Goal: Task Accomplishment & Management: Manage account settings

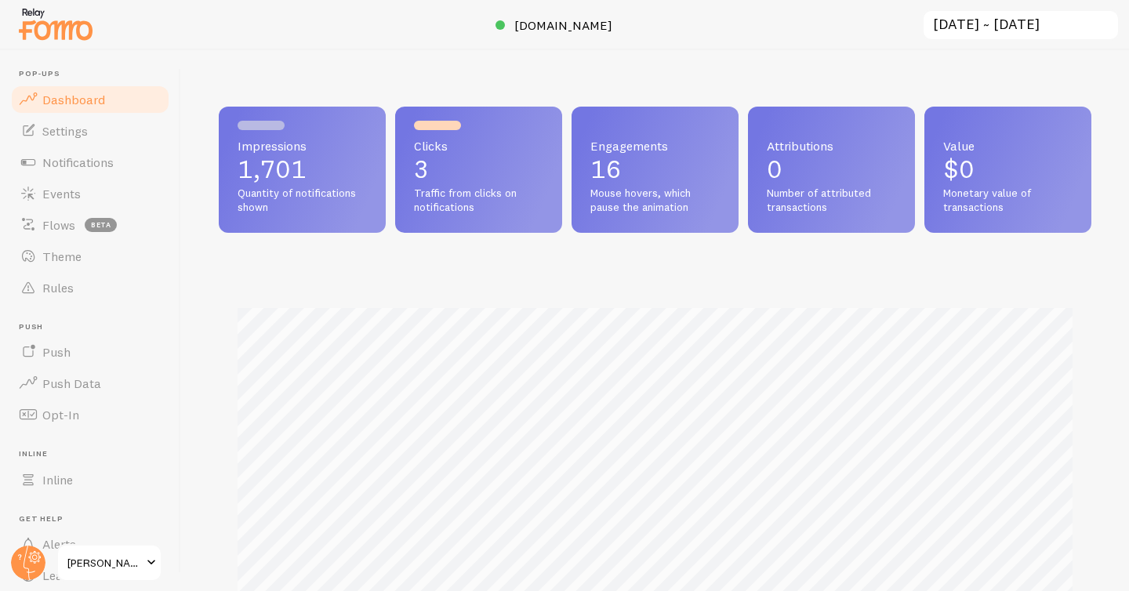
scroll to position [412, 873]
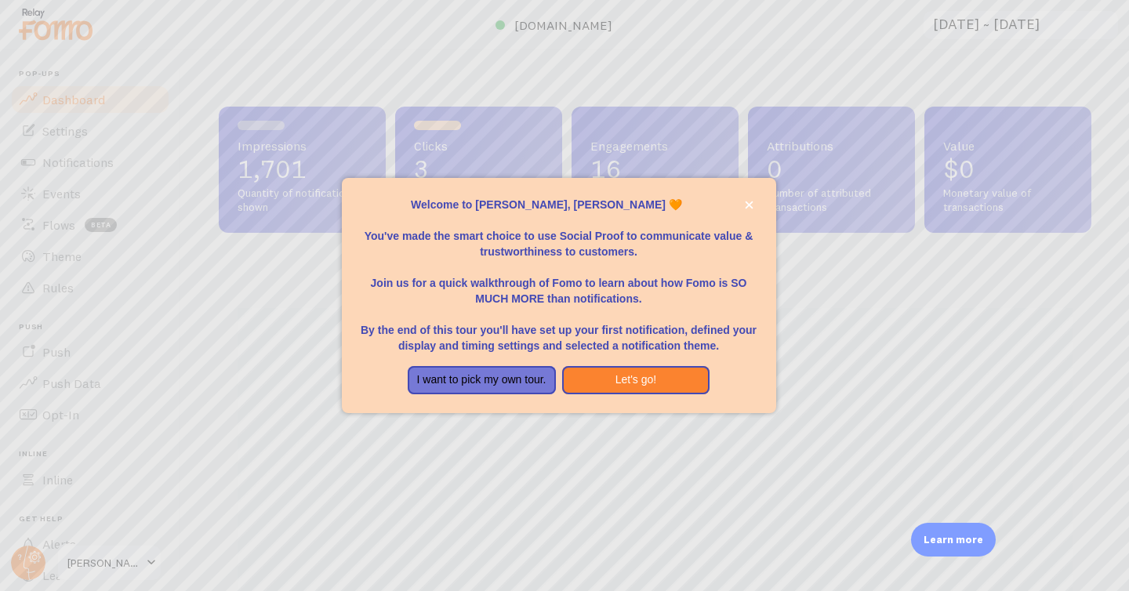
click at [113, 256] on div at bounding box center [564, 295] width 1129 height 591
click at [747, 207] on icon "close," at bounding box center [749, 205] width 9 height 9
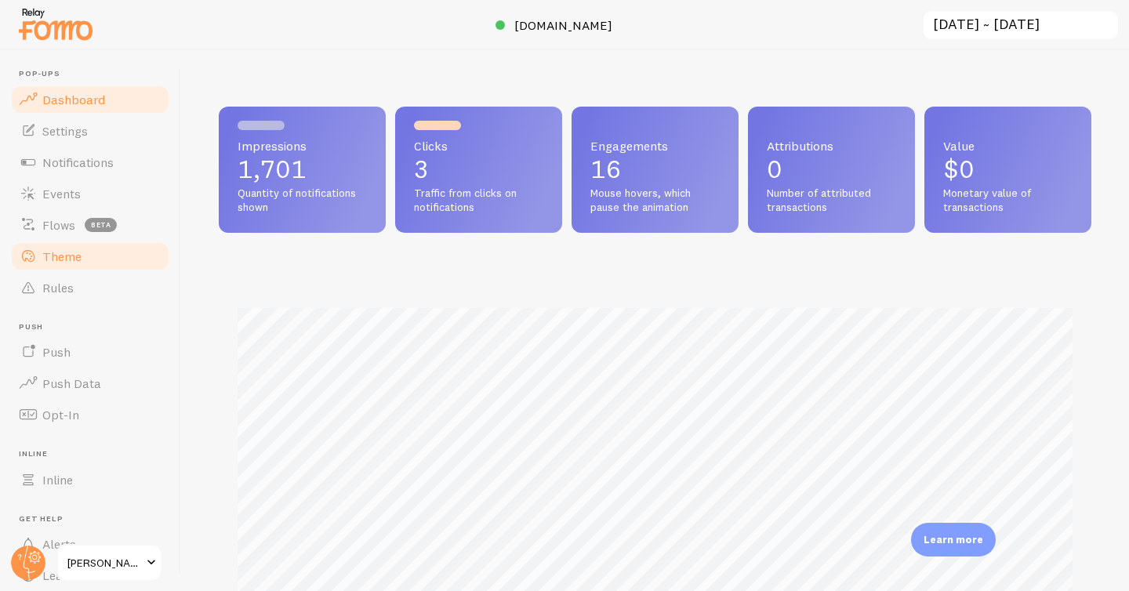
click at [69, 264] on link "Theme" at bounding box center [90, 256] width 162 height 31
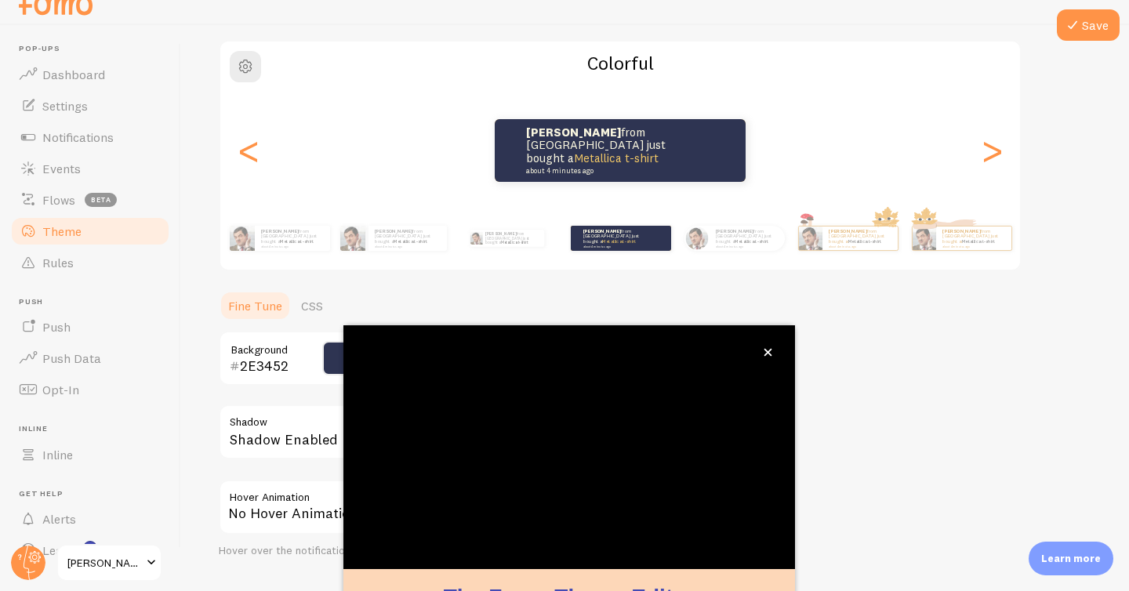
scroll to position [125, 0]
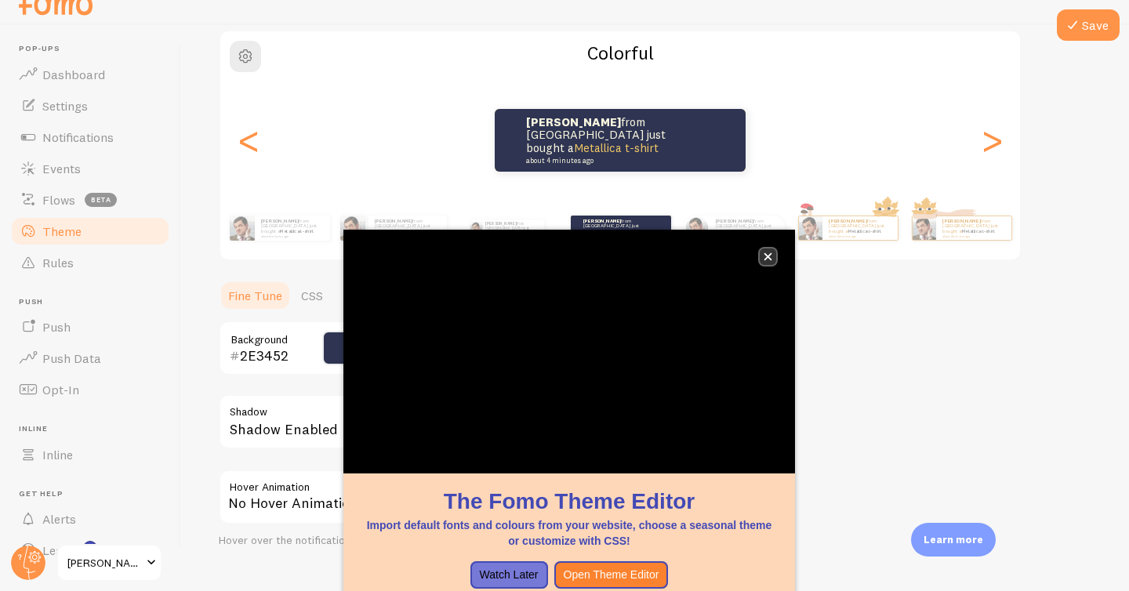
click at [762, 256] on button "close," at bounding box center [768, 257] width 16 height 16
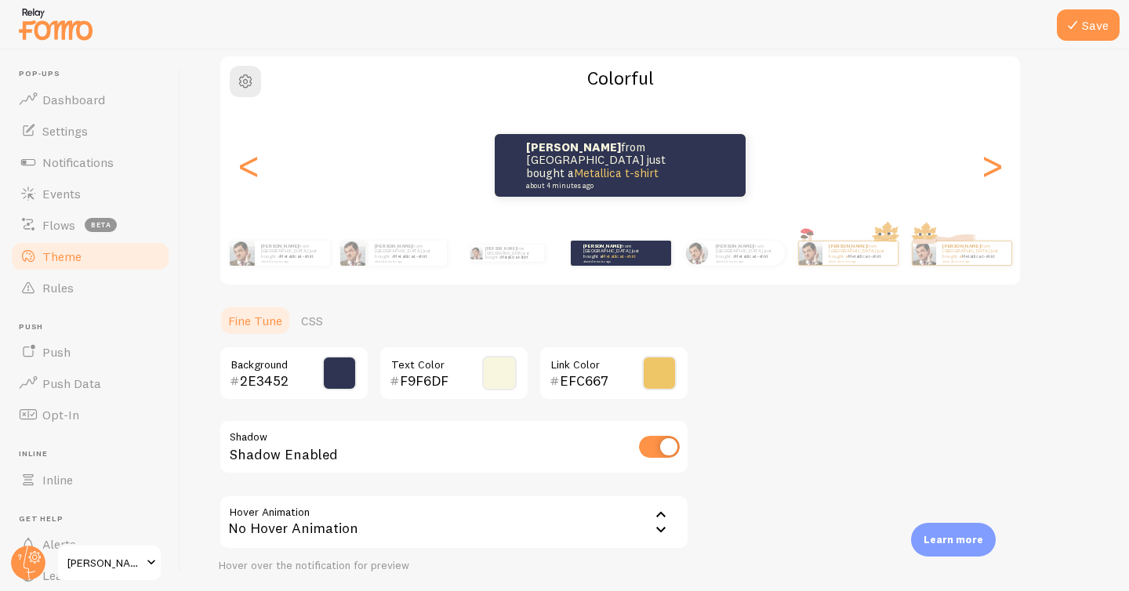
scroll to position [0, 0]
click at [261, 61] on div "Colorful [PERSON_NAME] from [GEOGRAPHIC_DATA] just bought a Metallica t-shirt a…" at bounding box center [620, 170] width 803 height 231
click at [25, 564] on circle at bounding box center [28, 563] width 35 height 35
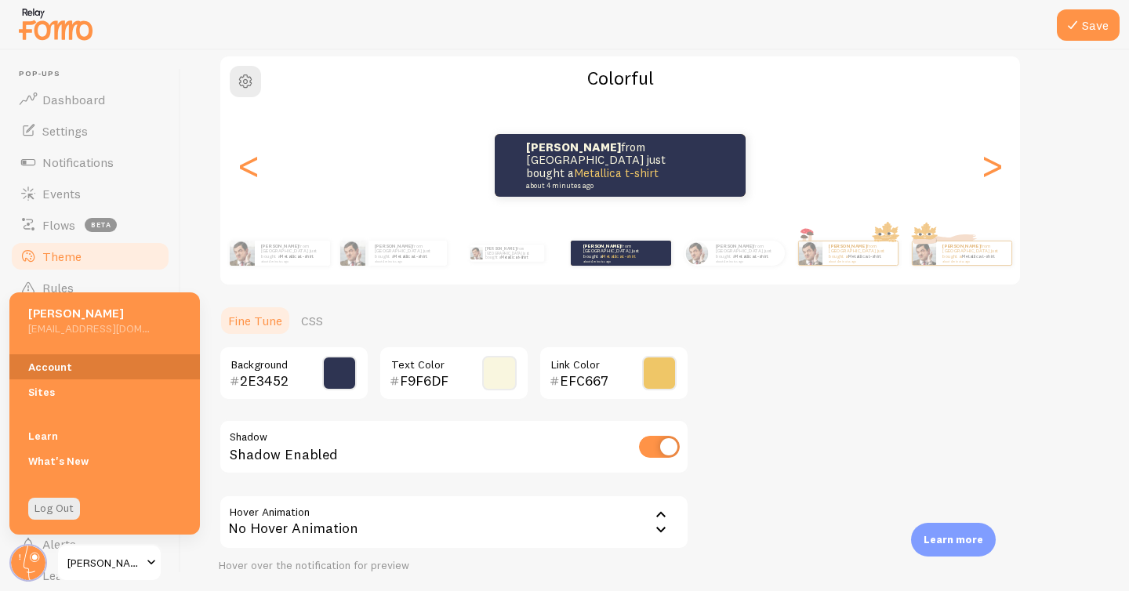
click at [65, 368] on link "Account" at bounding box center [104, 366] width 191 height 25
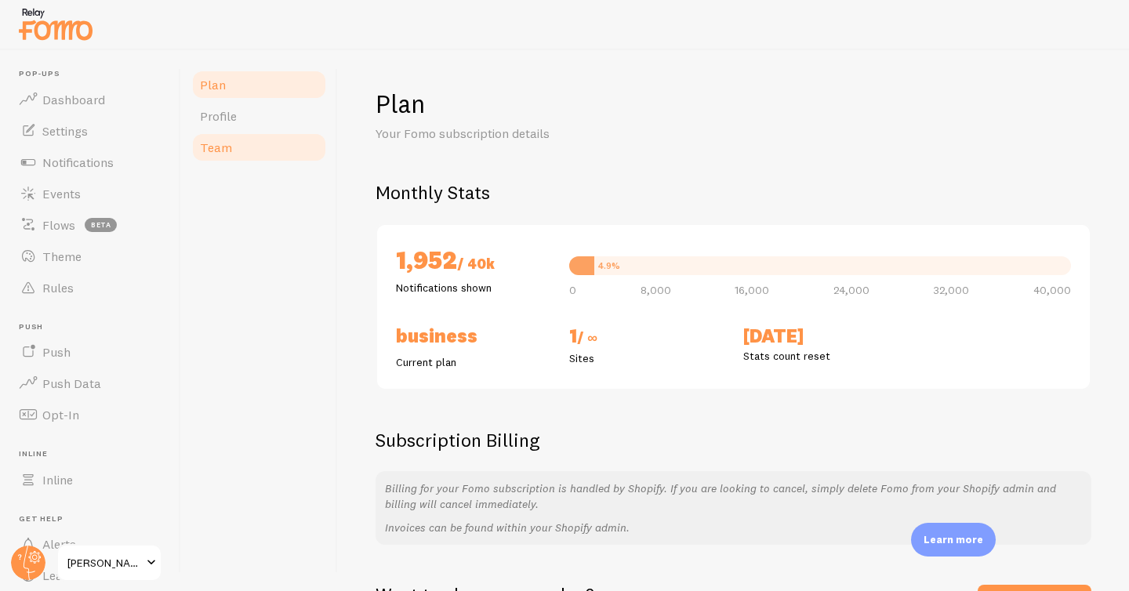
click at [242, 155] on link "Team" at bounding box center [259, 147] width 137 height 31
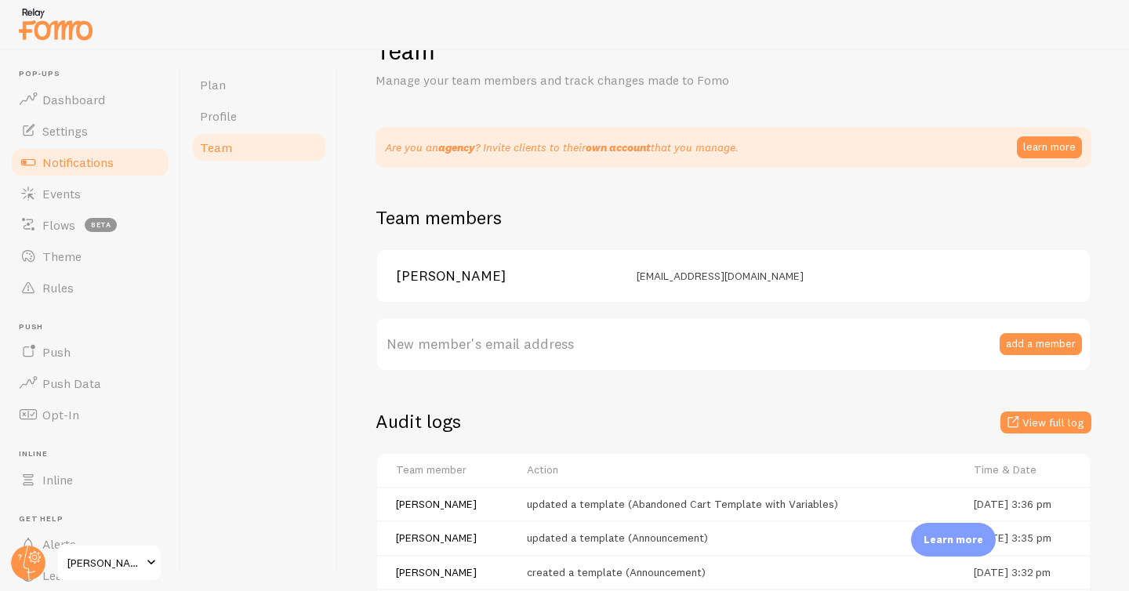
click at [55, 155] on span "Notifications" at bounding box center [77, 163] width 71 height 16
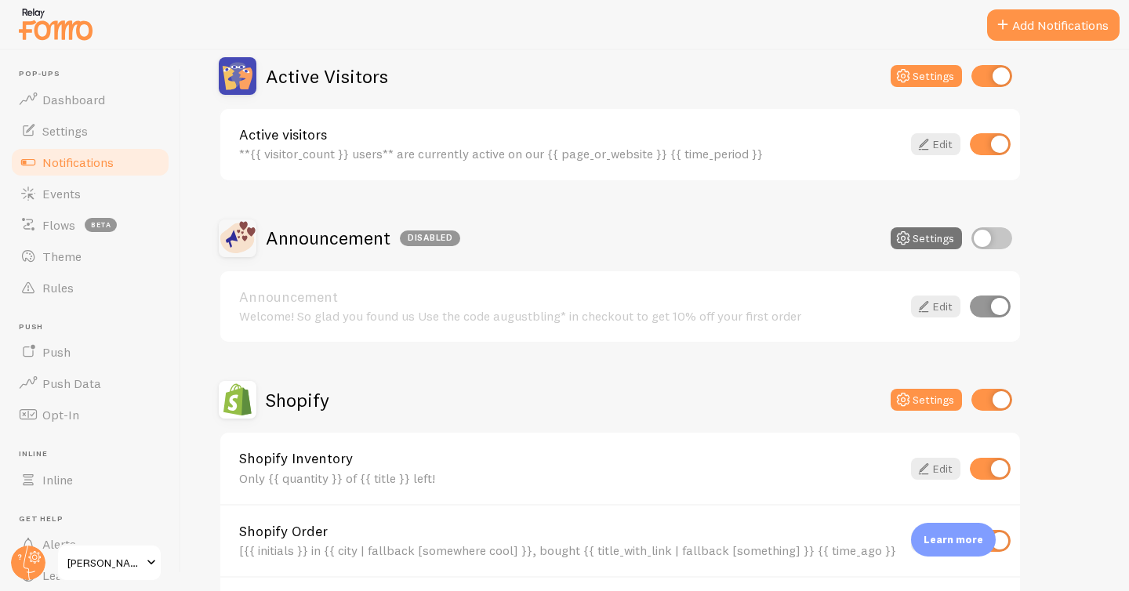
scroll to position [394, 0]
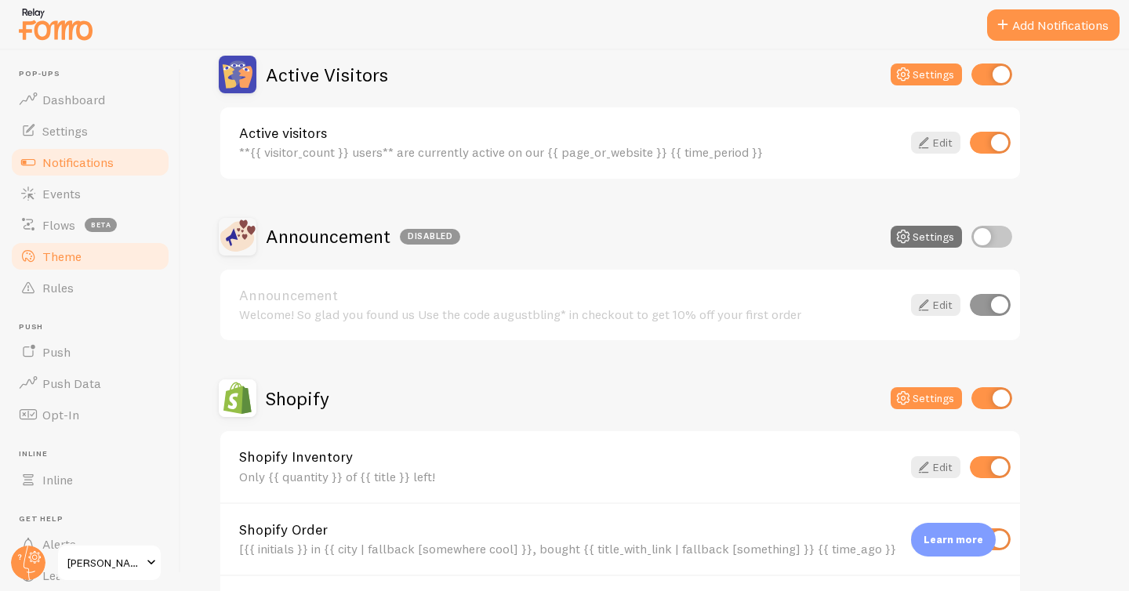
click at [66, 258] on span "Theme" at bounding box center [61, 257] width 39 height 16
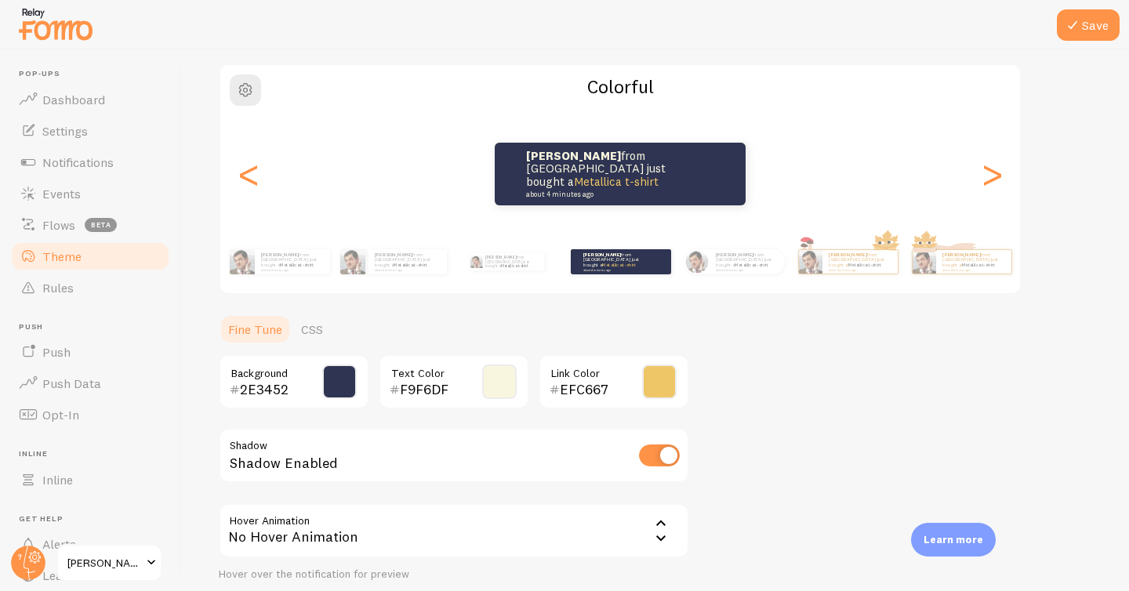
scroll to position [114, 0]
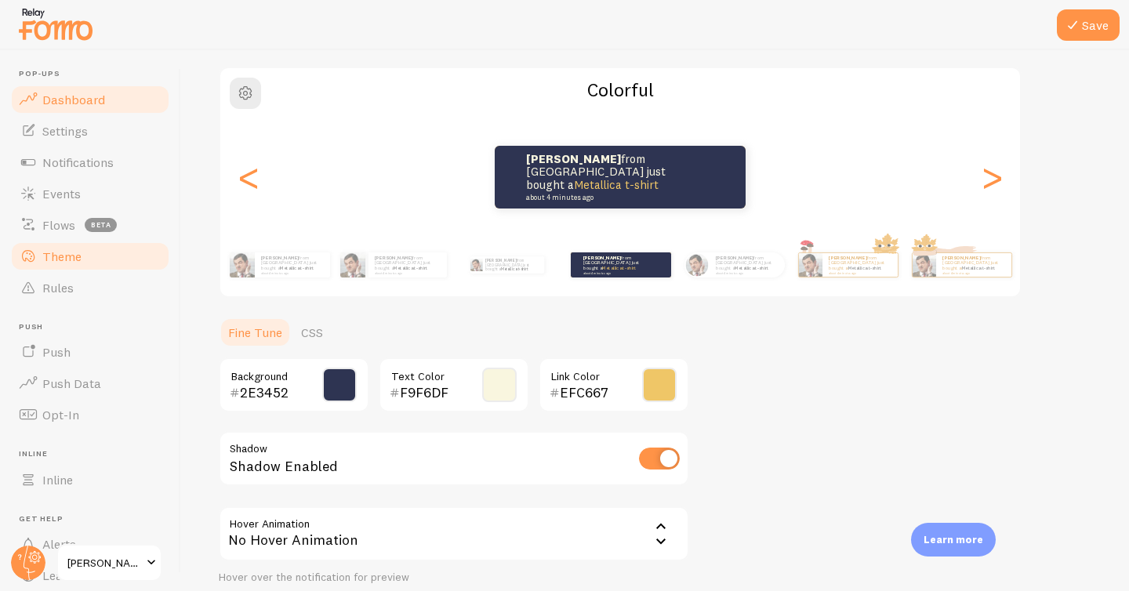
click at [67, 95] on span "Dashboard" at bounding box center [73, 100] width 63 height 16
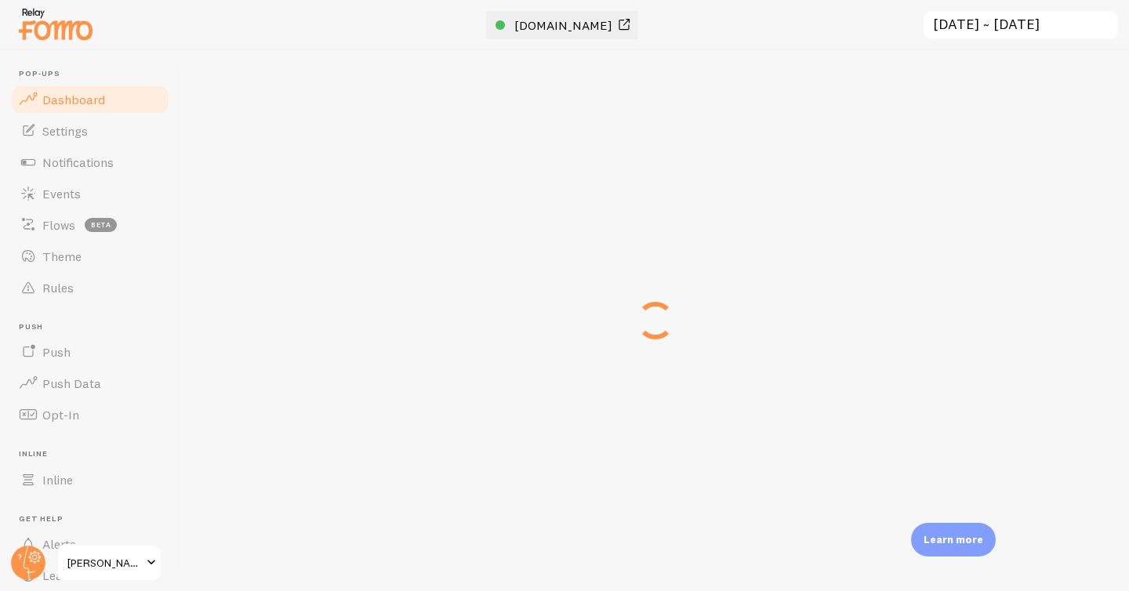
click at [558, 20] on span "[DOMAIN_NAME]" at bounding box center [563, 25] width 98 height 16
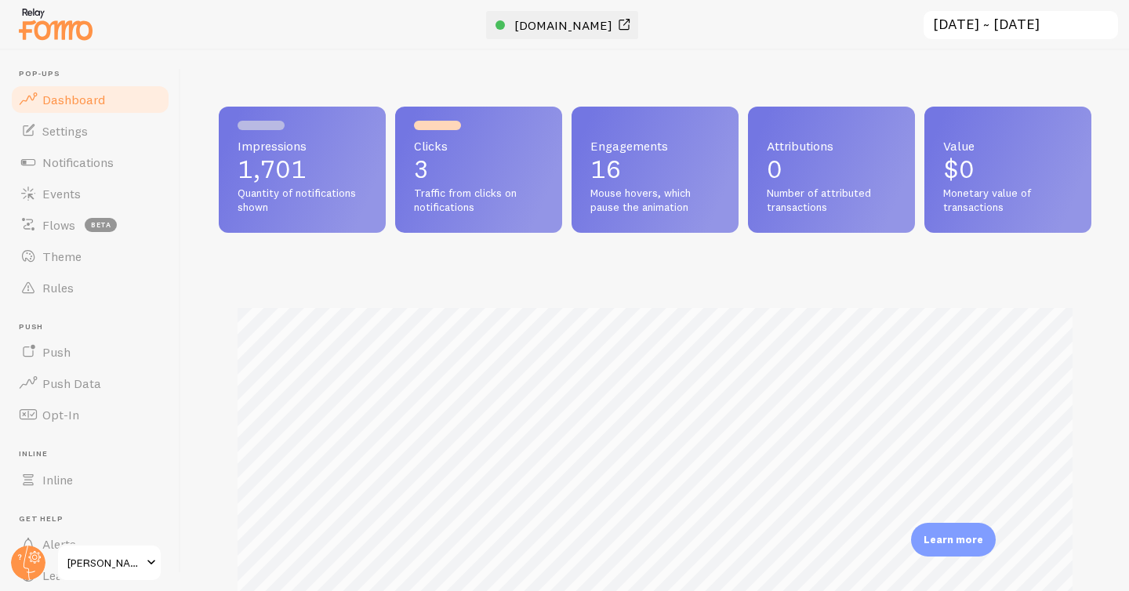
scroll to position [412, 873]
click at [72, 191] on span "Events" at bounding box center [61, 194] width 38 height 16
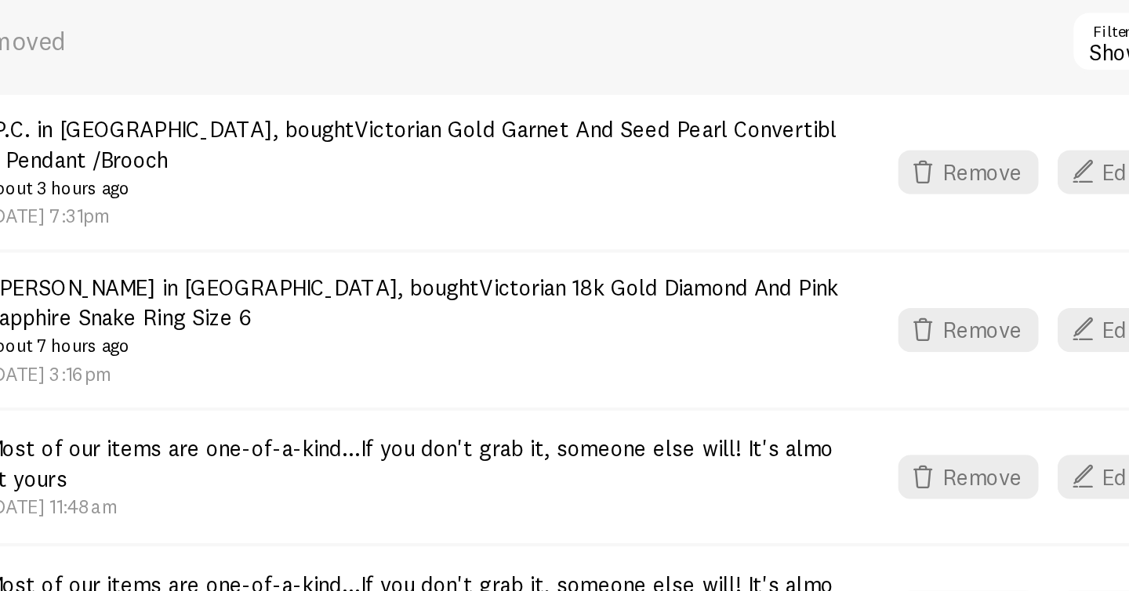
scroll to position [318, 0]
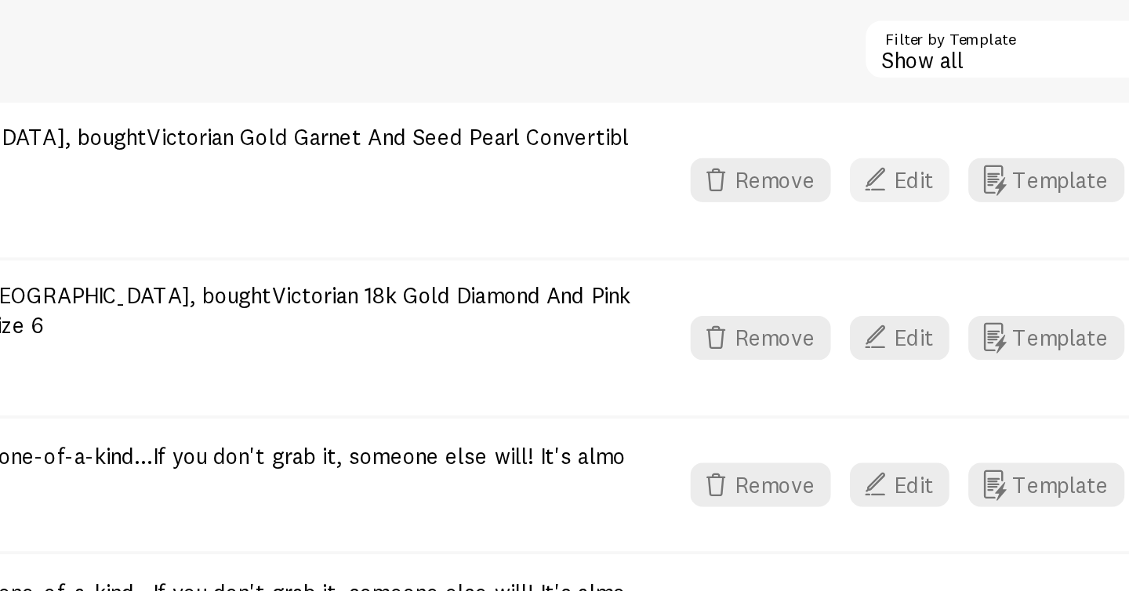
click at [860, 261] on button "Edit" at bounding box center [851, 256] width 49 height 22
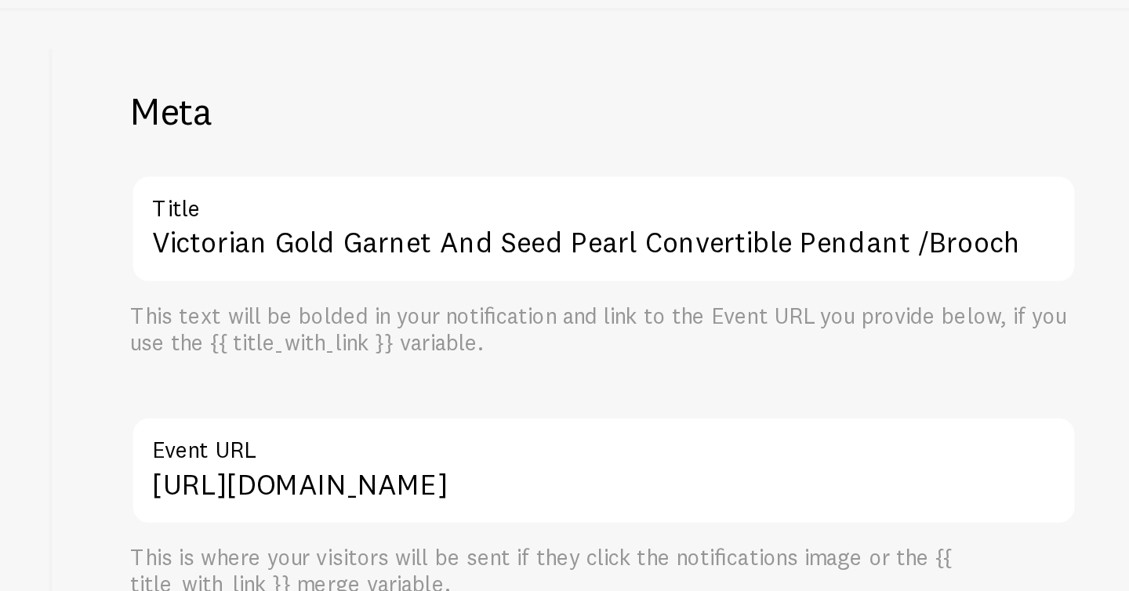
scroll to position [49, 0]
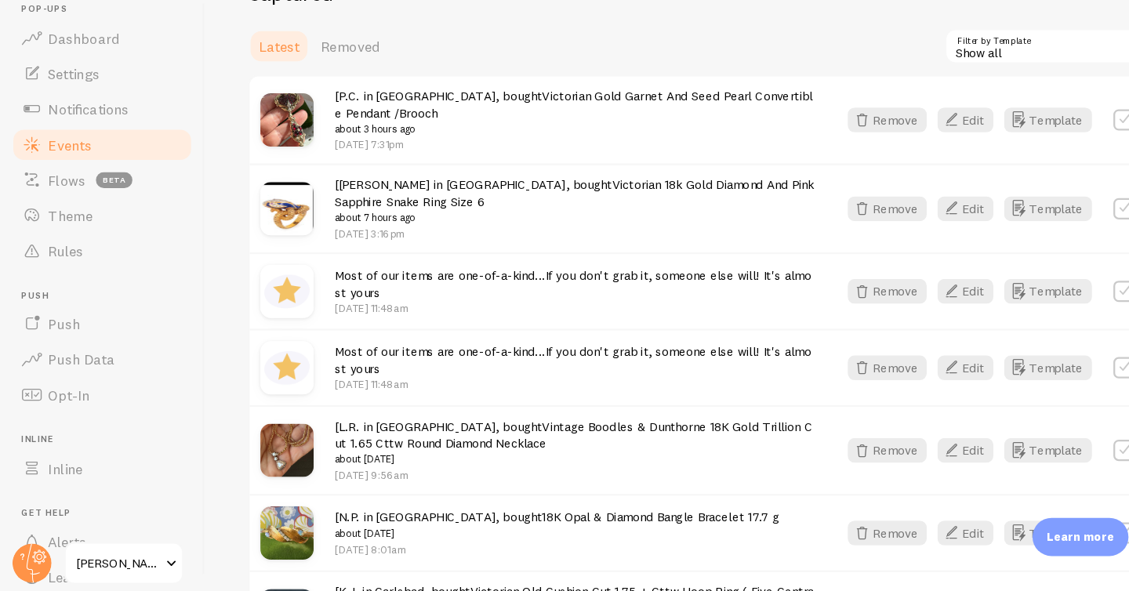
scroll to position [405, 0]
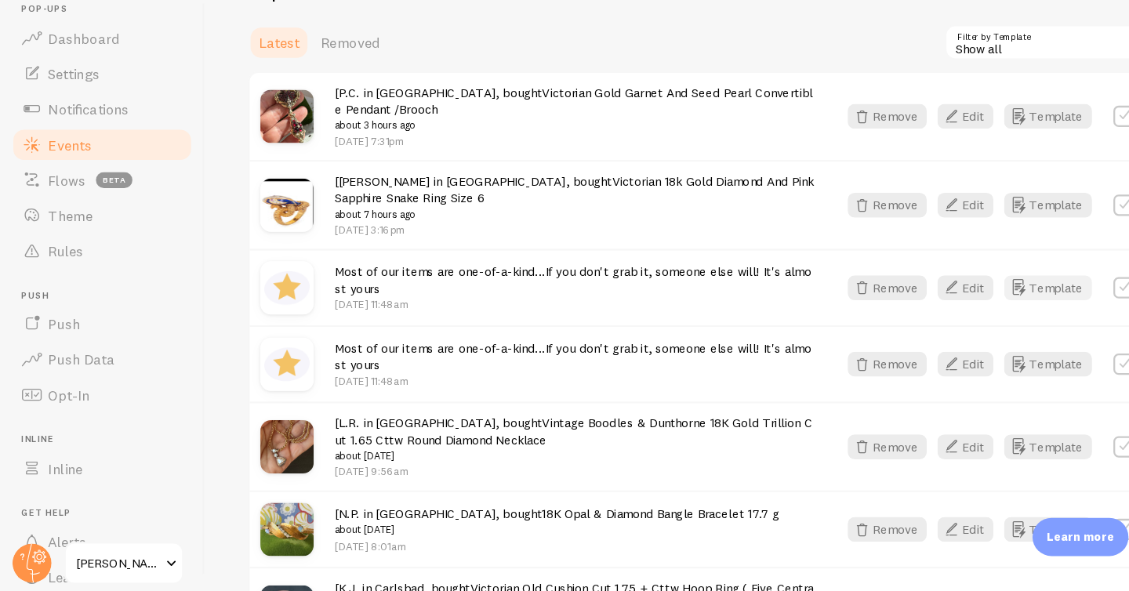
click at [914, 318] on button "Template" at bounding box center [925, 320] width 78 height 22
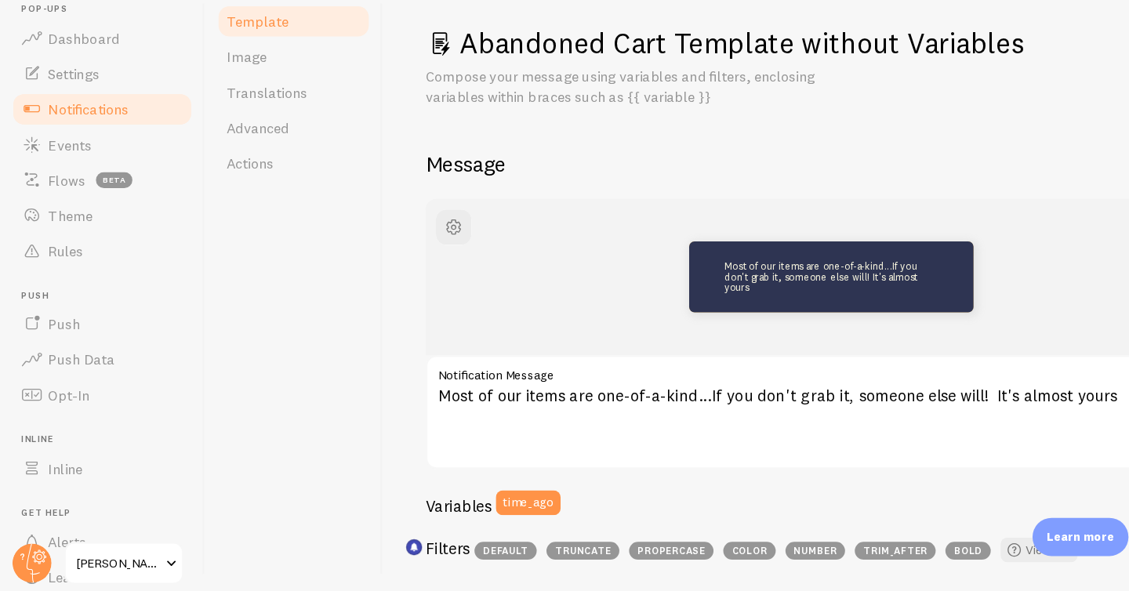
click at [87, 155] on span "Notifications" at bounding box center [77, 163] width 71 height 16
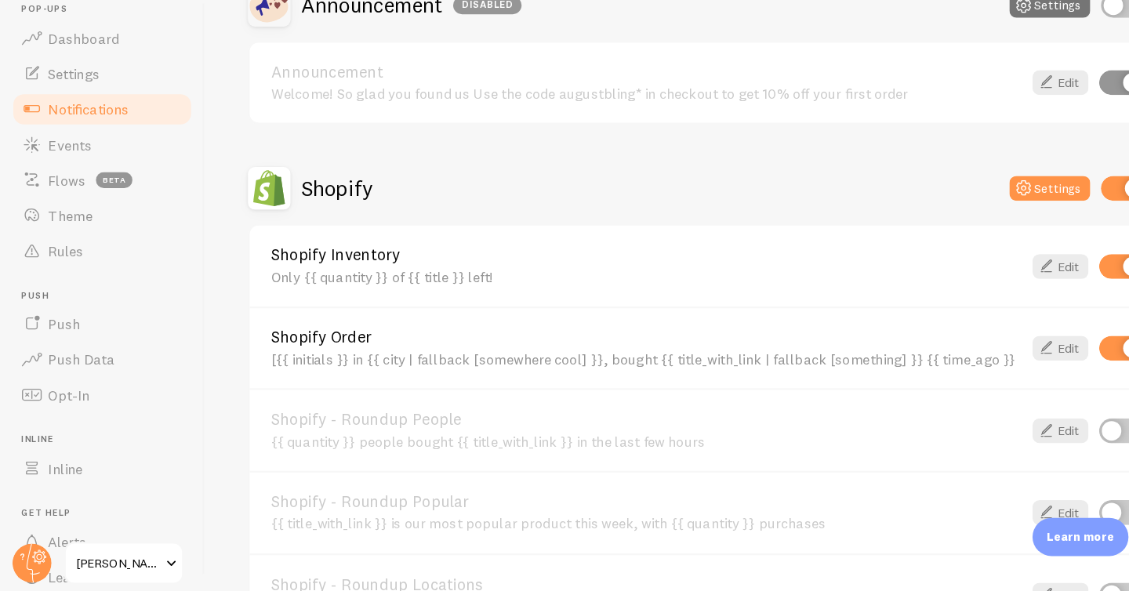
scroll to position [560, 0]
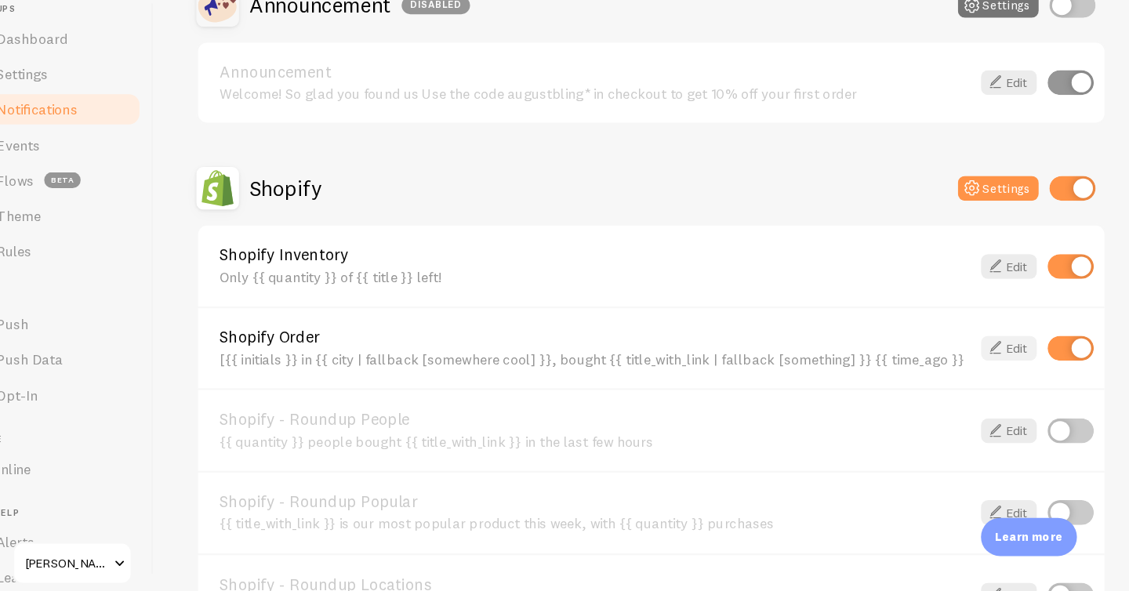
click at [918, 374] on icon at bounding box center [923, 373] width 19 height 19
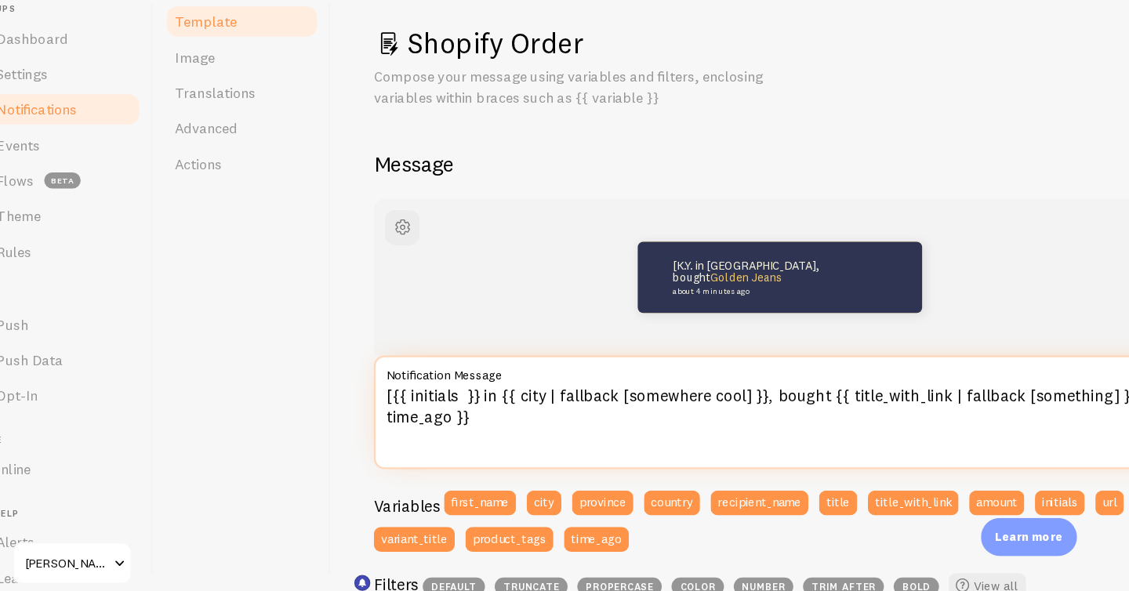
click at [392, 416] on textarea "[{{ initials }} in {{ city | fallback [somewhere cool] }}, bought {{ title_with…" at bounding box center [734, 430] width 716 height 100
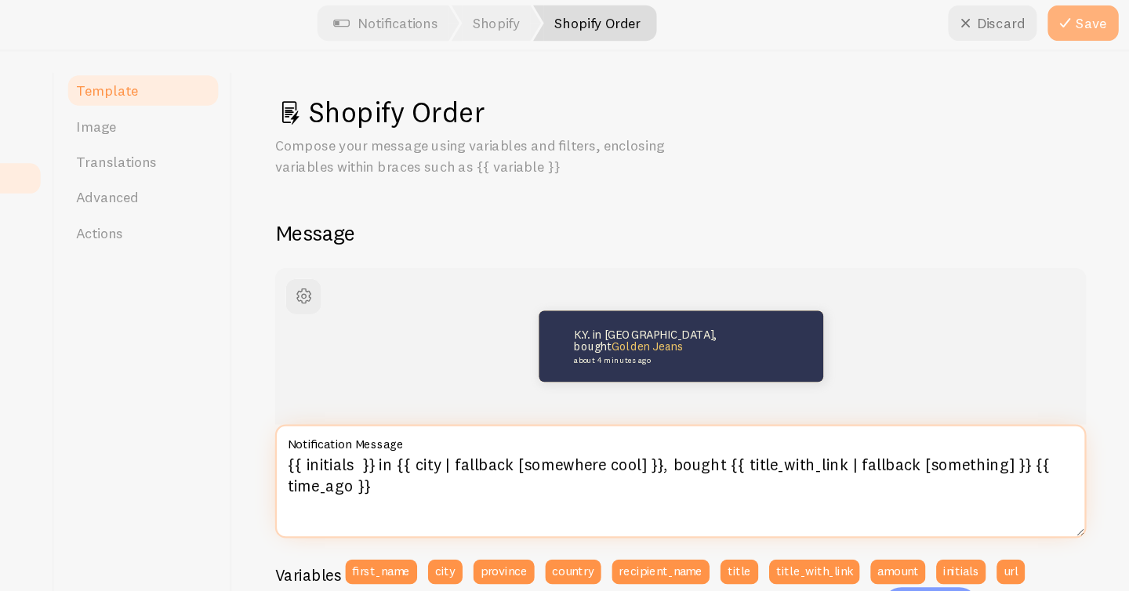
type textarea "{{ initials }} in {{ city | fallback [somewhere cool] }}, bought {{ title_with_…"
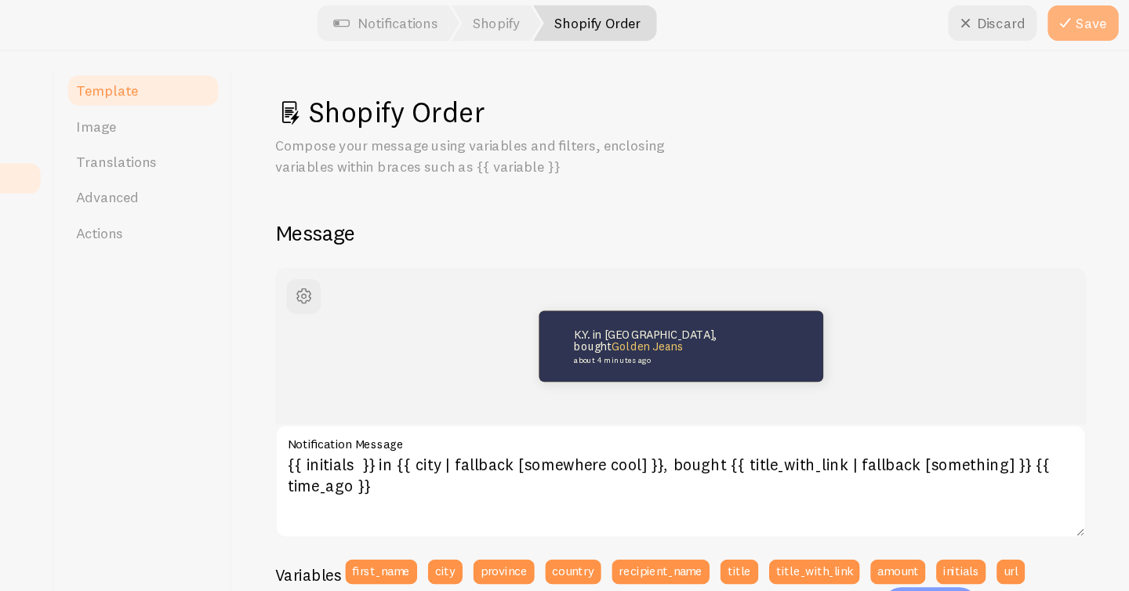
click at [1066, 33] on icon at bounding box center [1072, 25] width 19 height 19
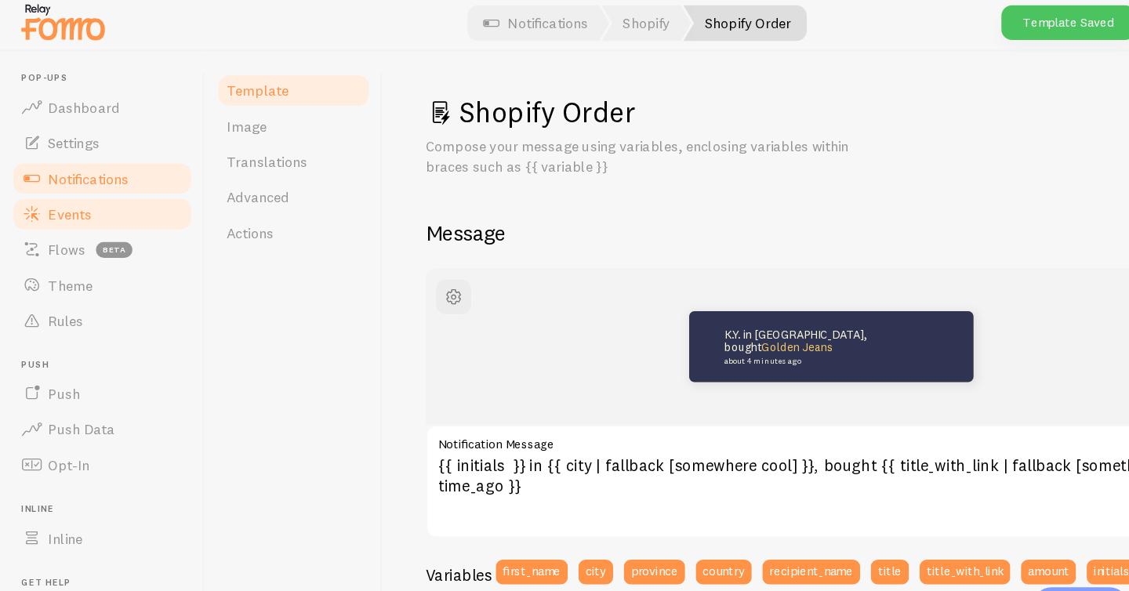
click at [49, 194] on span "Events" at bounding box center [61, 194] width 38 height 16
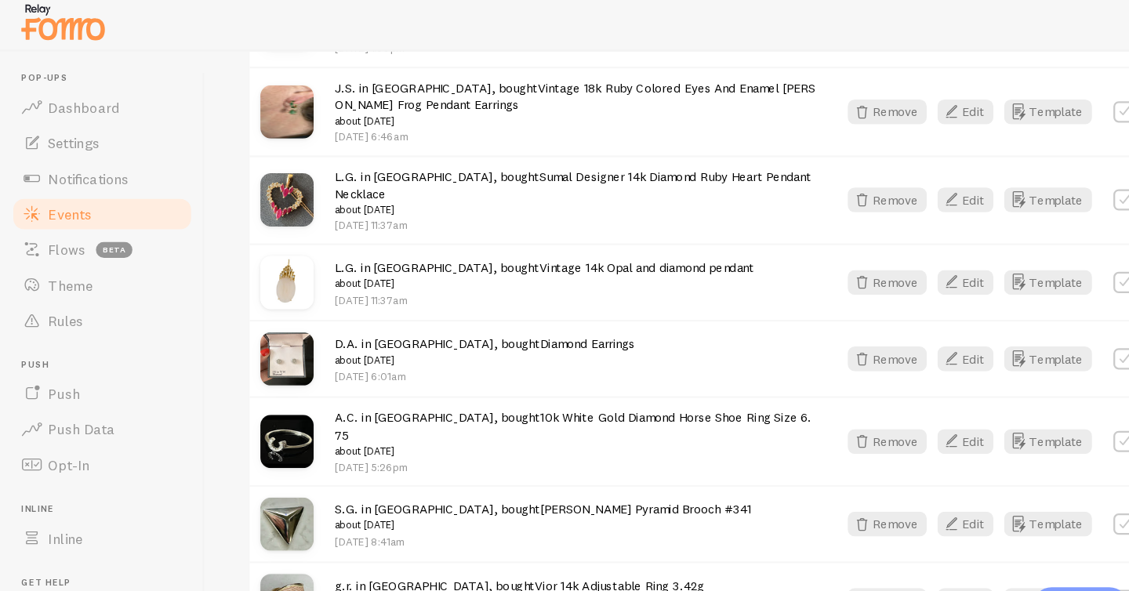
scroll to position [988, 0]
